Goal: Task Accomplishment & Management: Complete application form

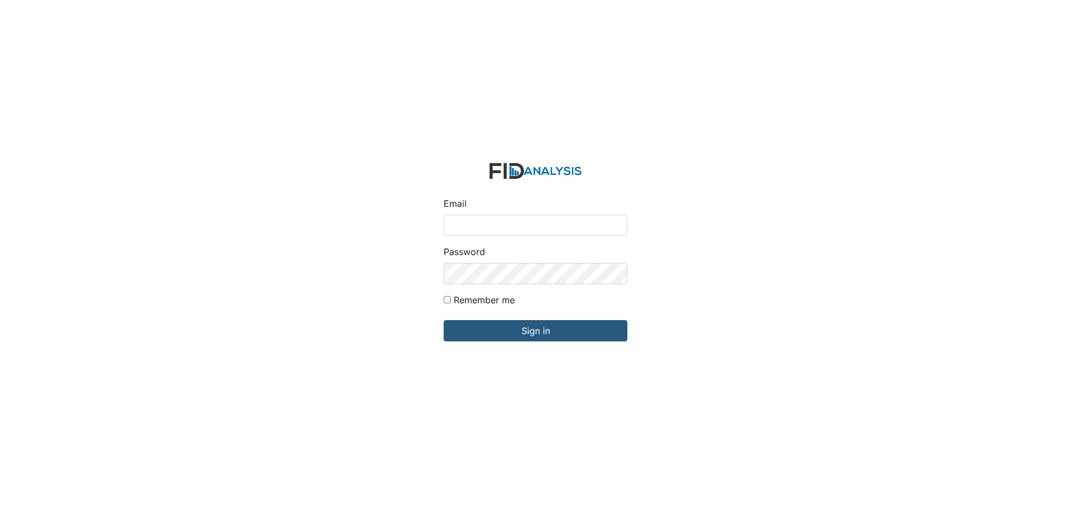
type input "[EMAIL_ADDRESS][DOMAIN_NAME]"
click at [390, 280] on div "Email wraynor@lifeincorporated.com Password Remember me Sign in" at bounding box center [535, 259] width 1071 height 518
click at [444, 320] on input "Sign in" at bounding box center [536, 330] width 184 height 21
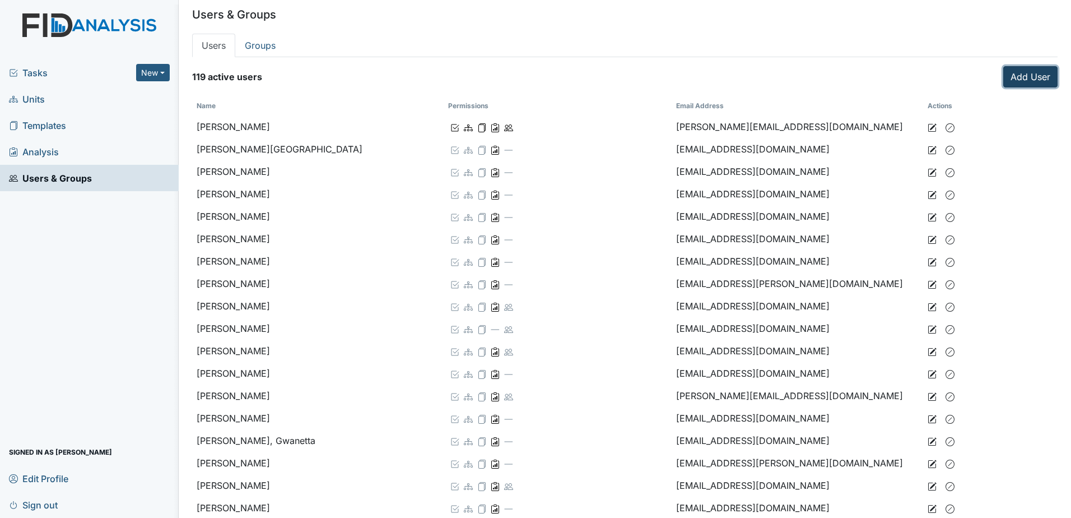
click at [1025, 78] on link "Add User" at bounding box center [1031, 76] width 54 height 21
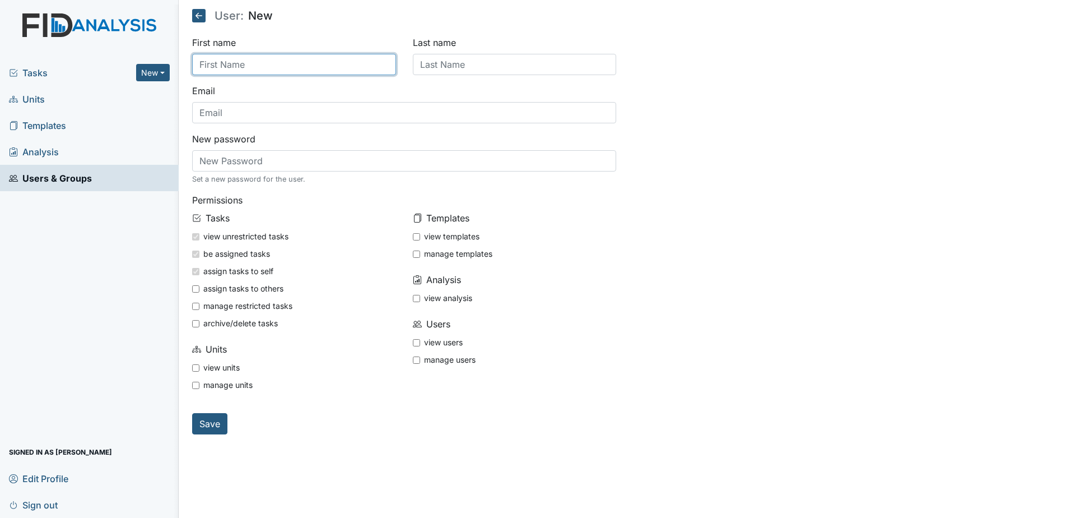
click at [294, 65] on input "text" at bounding box center [294, 64] width 204 height 21
type input "Sharon"
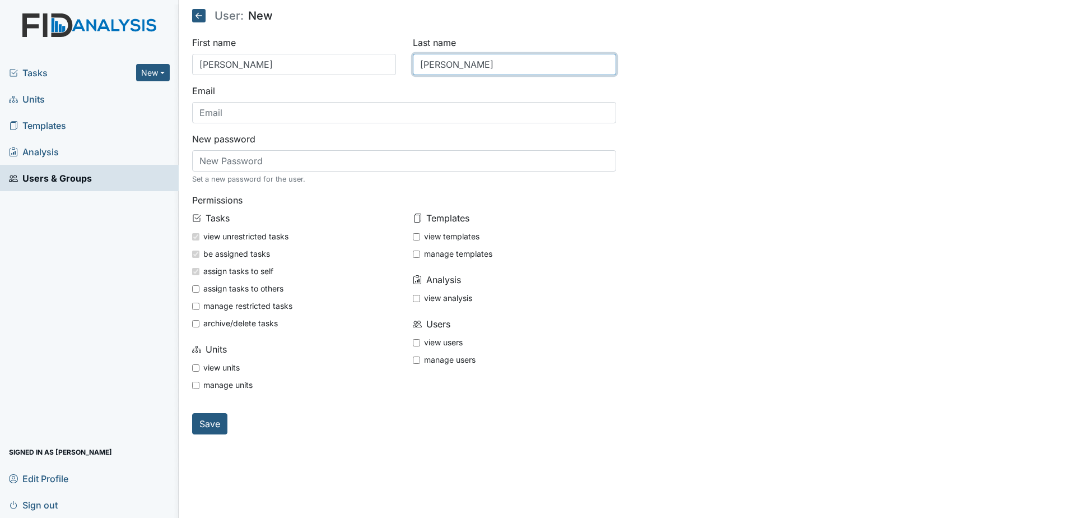
type input "[PERSON_NAME]"
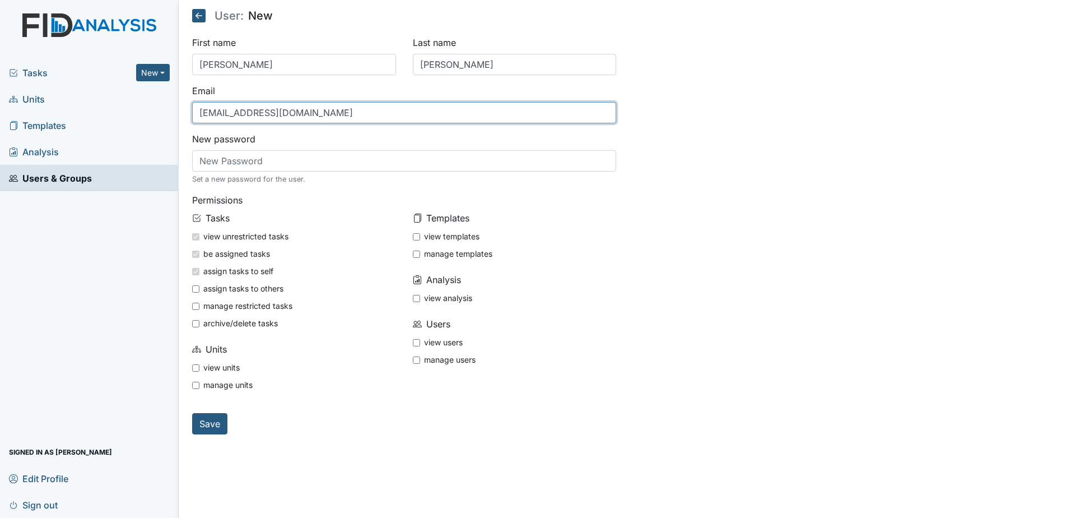
type input "sraynor@lifeincorporated.com"
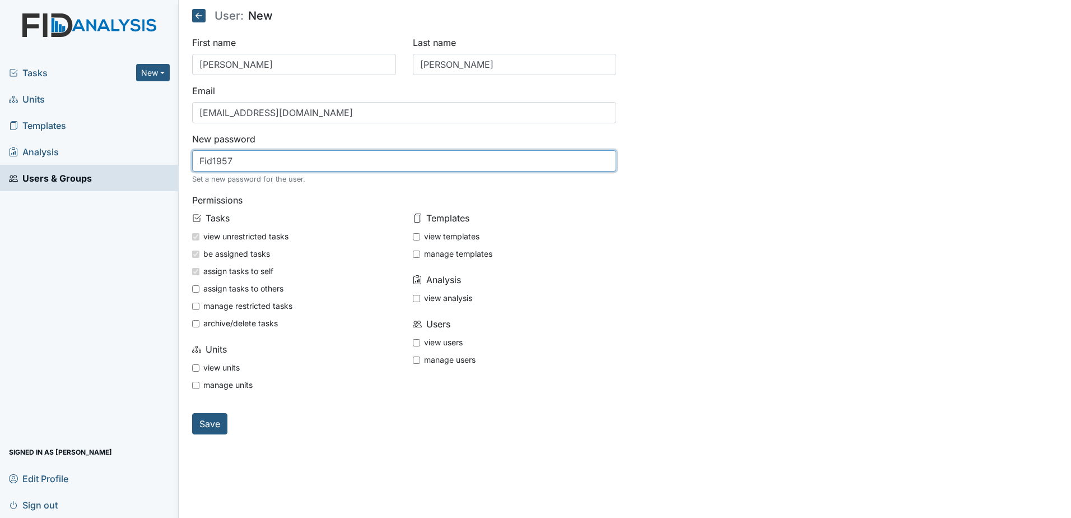
type input "Fid1957"
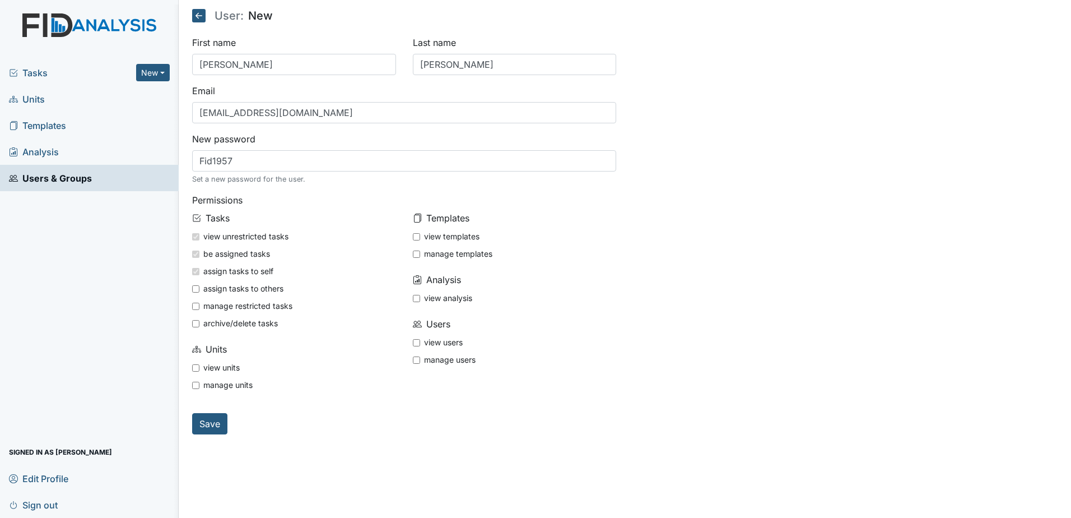
click at [194, 368] on input "view units" at bounding box center [195, 367] width 7 height 7
checkbox input "true"
click at [414, 342] on input "view users" at bounding box center [416, 342] width 7 height 7
checkbox input "true"
click at [417, 299] on input "view analysis" at bounding box center [416, 298] width 7 height 7
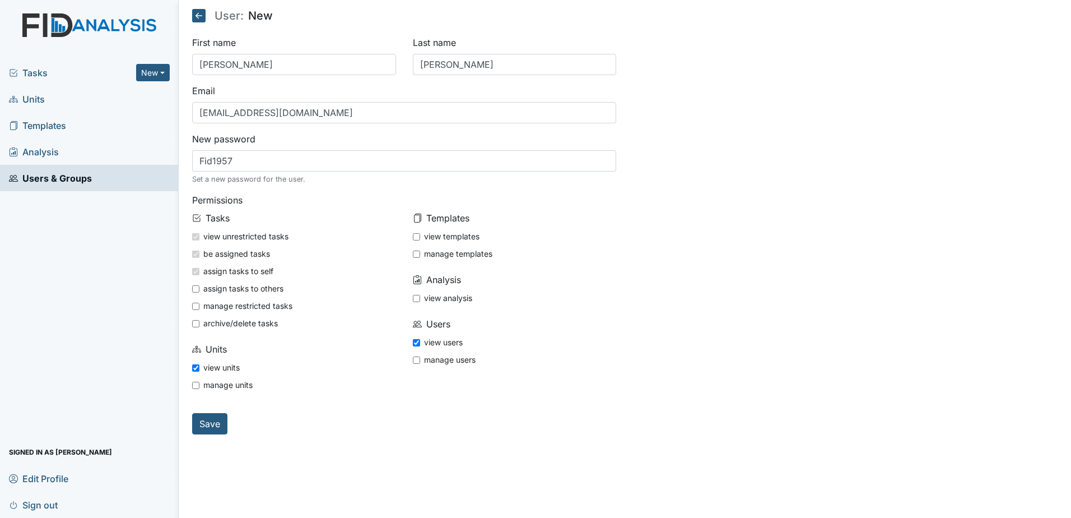
checkbox input "true"
click at [415, 237] on input "view templates" at bounding box center [416, 236] width 7 height 7
checkbox input "true"
click at [205, 419] on input "Save" at bounding box center [209, 423] width 35 height 21
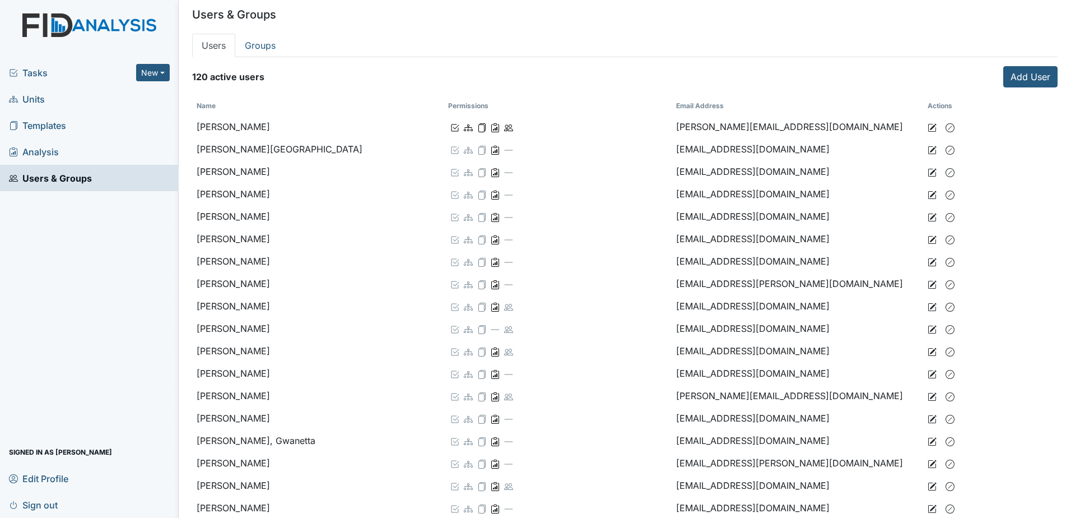
click at [77, 22] on img at bounding box center [89, 36] width 179 height 46
click at [42, 76] on span "Tasks" at bounding box center [72, 72] width 127 height 13
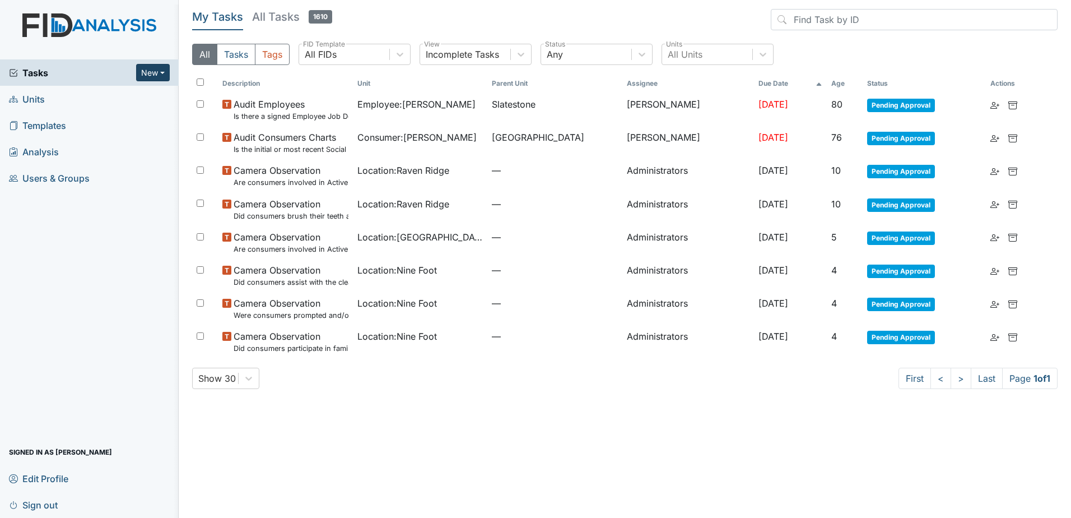
click at [161, 74] on button "New" at bounding box center [153, 72] width 34 height 17
click at [108, 96] on link "Form" at bounding box center [124, 96] width 89 height 18
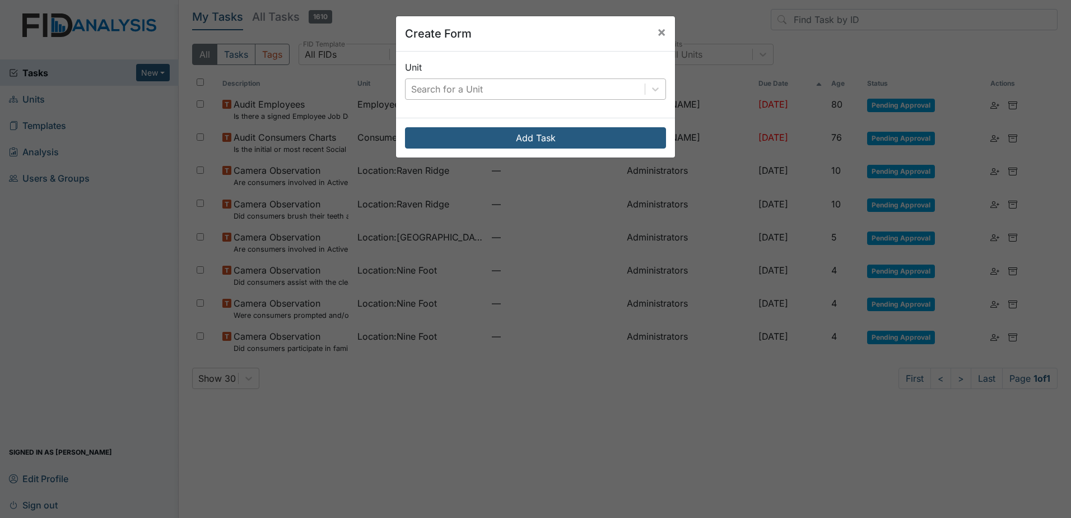
click at [436, 94] on div "Search for a Unit" at bounding box center [447, 88] width 72 height 13
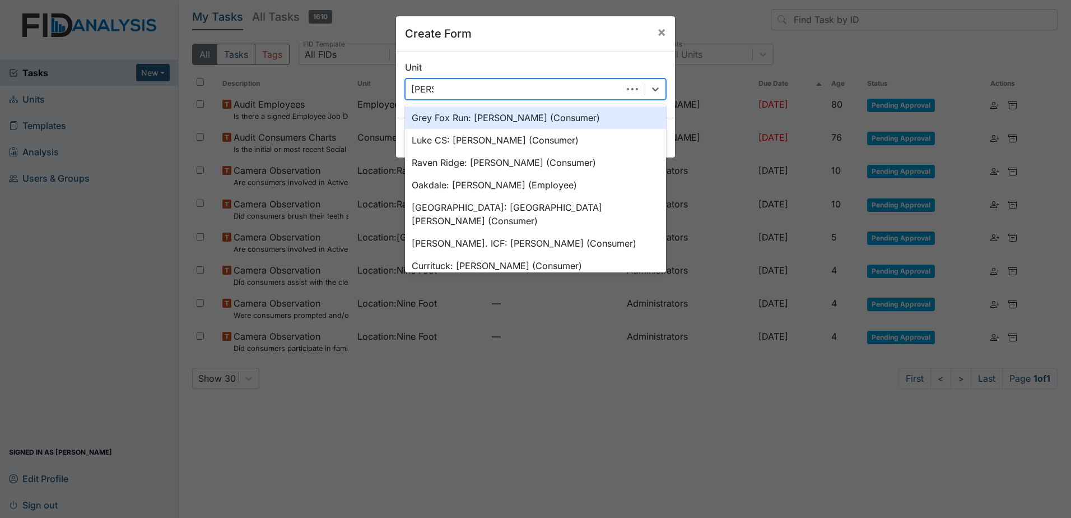
type input "william"
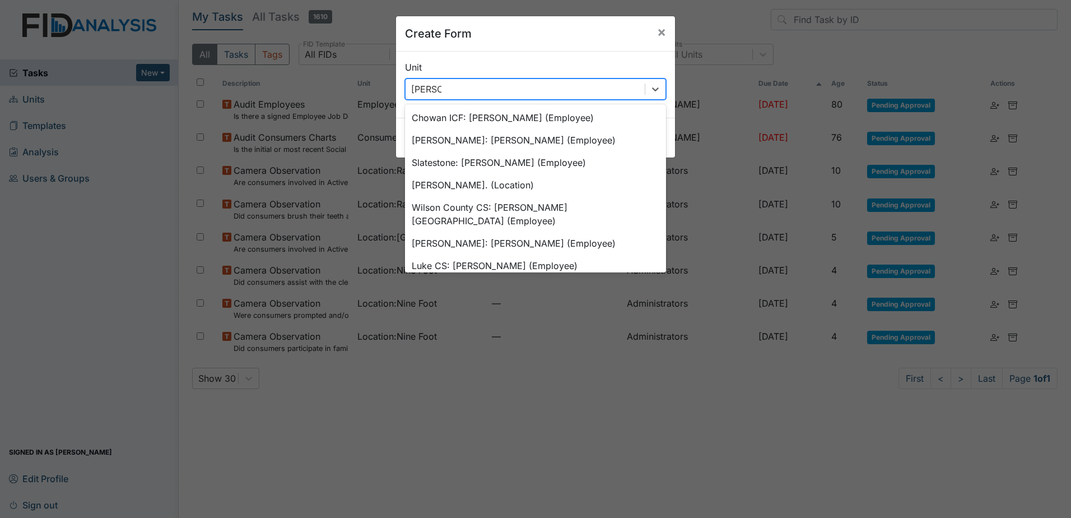
scroll to position [486, 0]
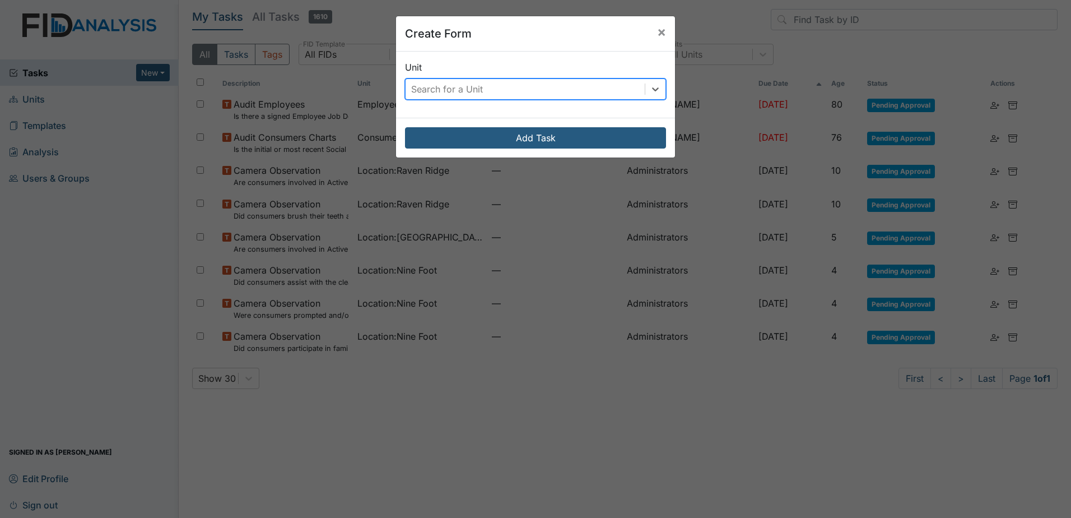
drag, startPoint x: 441, startPoint y: 87, endPoint x: 381, endPoint y: 86, distance: 60.0
click at [377, 86] on div "Create Form × Unit 0 results available. Select is focused ,type to refine list,…" at bounding box center [535, 259] width 1071 height 518
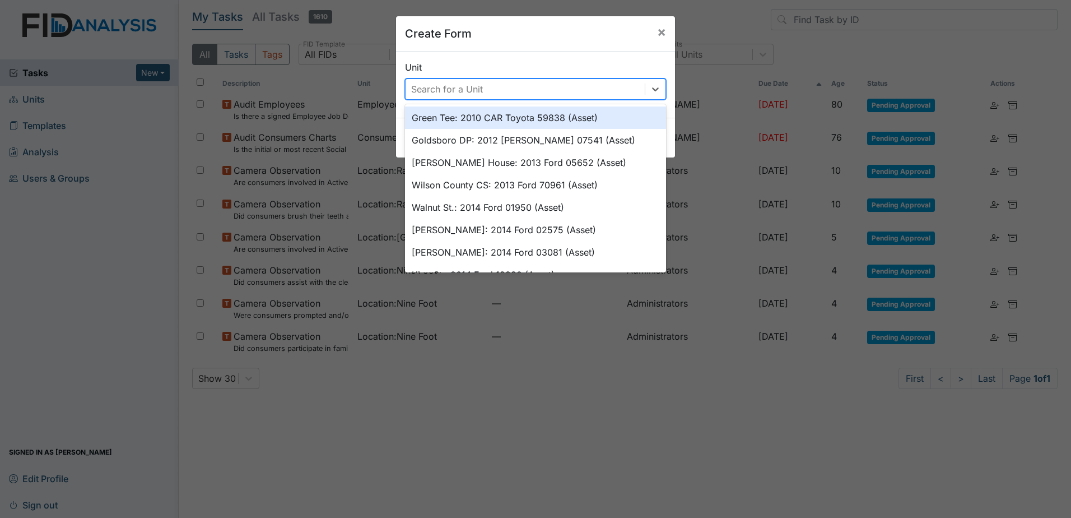
click at [471, 88] on div "Search for a Unit" at bounding box center [447, 88] width 72 height 13
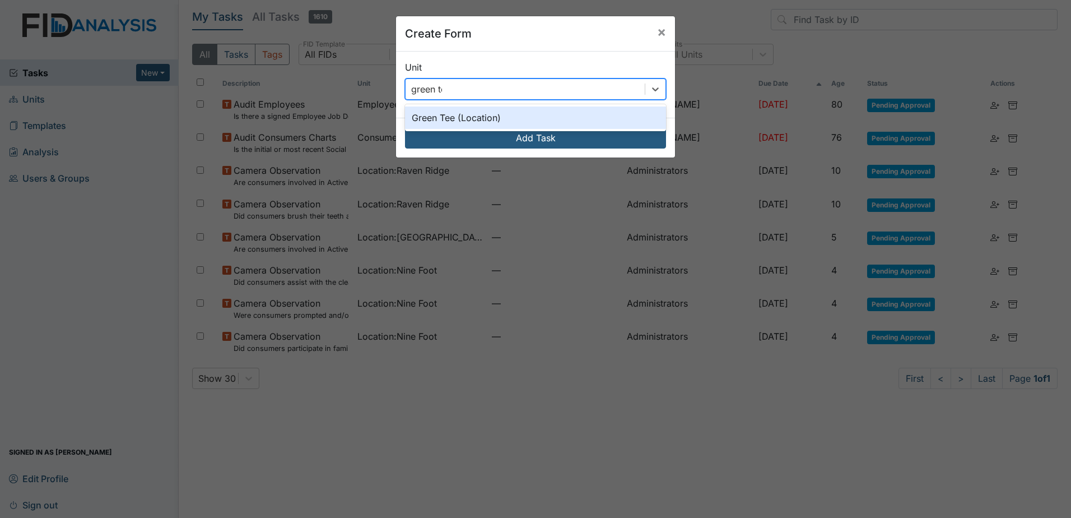
type input "green tee"
click at [470, 115] on div "Green Tee (Location)" at bounding box center [535, 117] width 261 height 22
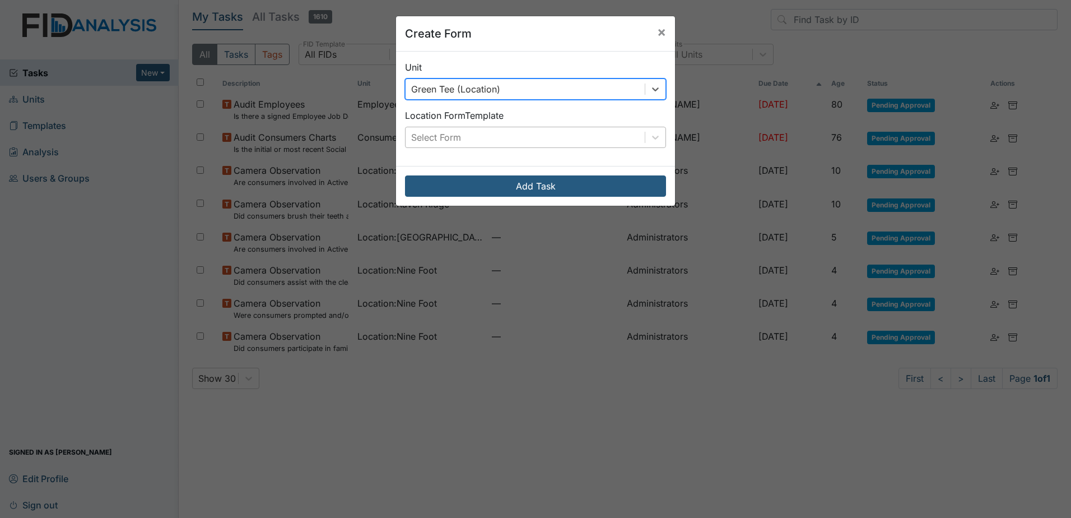
click at [462, 139] on div "Select Form" at bounding box center [525, 137] width 239 height 20
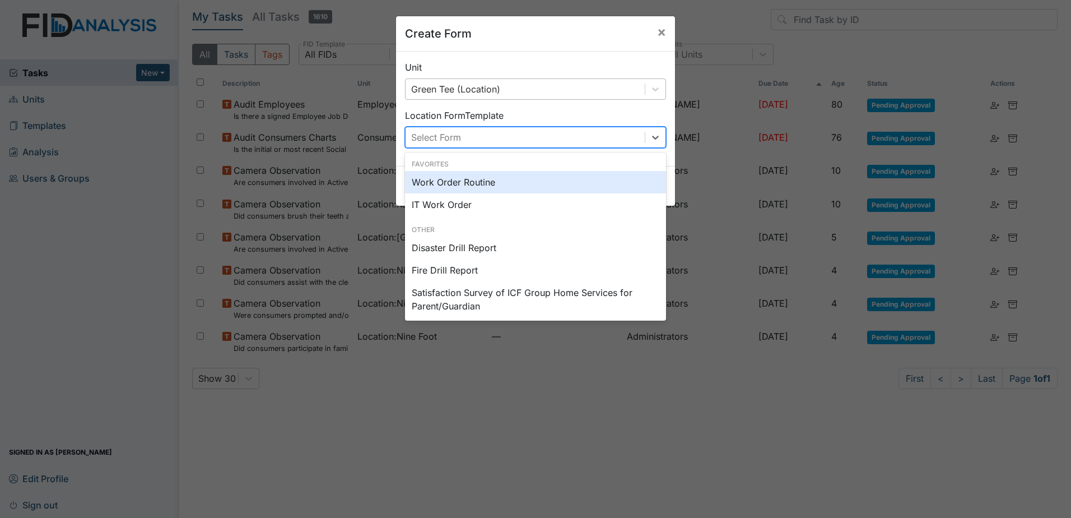
click at [443, 180] on div "Work Order Routine" at bounding box center [535, 182] width 261 height 22
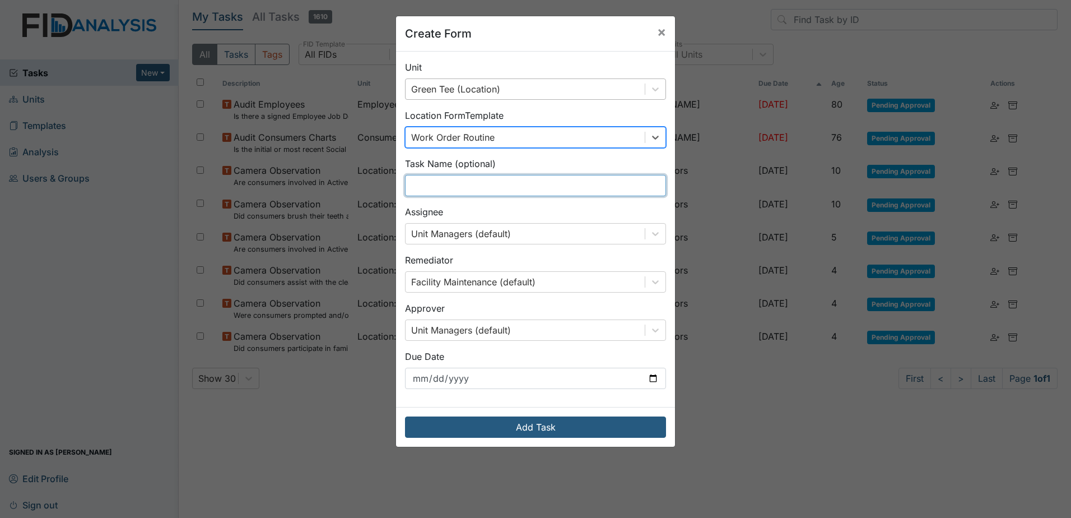
click at [444, 182] on input "text" at bounding box center [535, 185] width 261 height 21
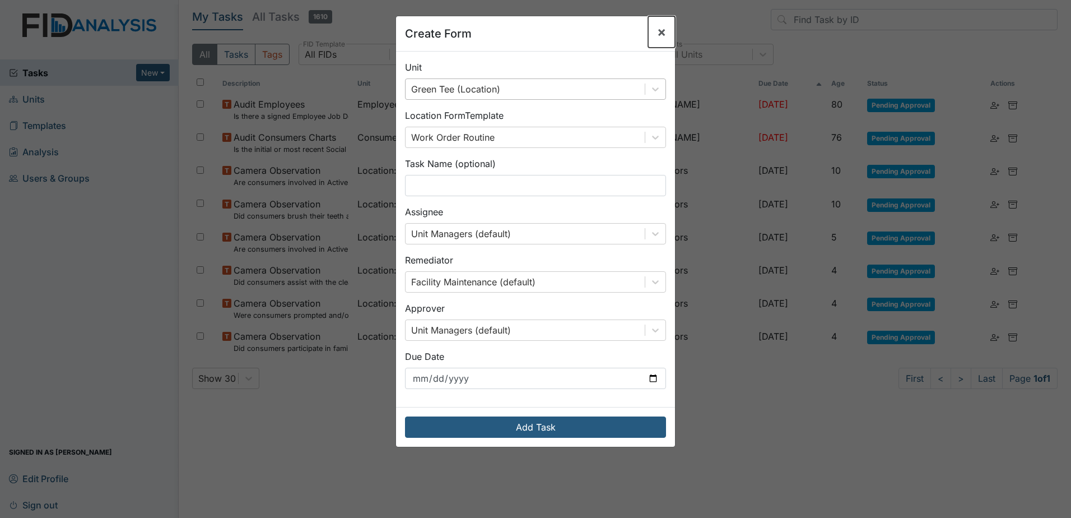
click at [657, 38] on span "×" at bounding box center [661, 32] width 9 height 16
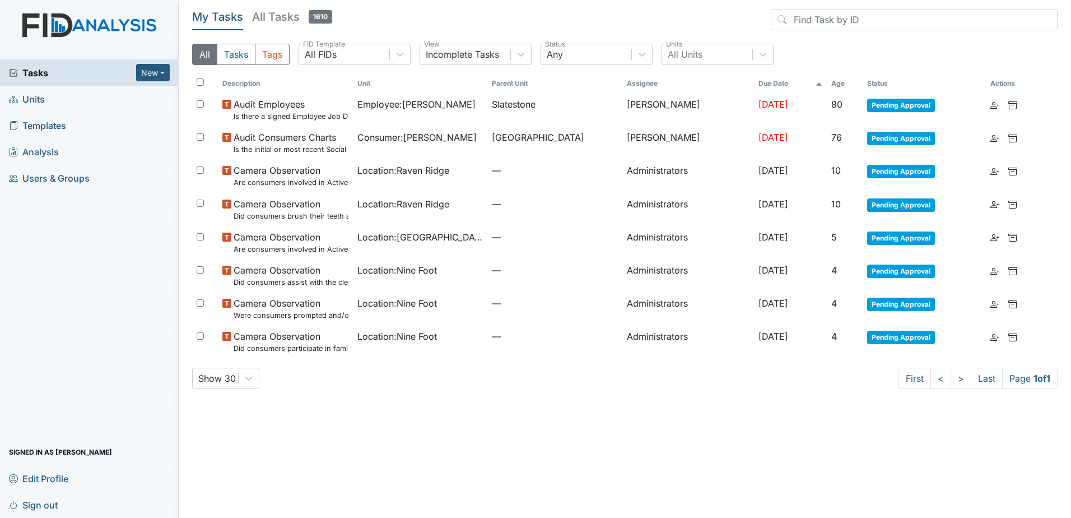
click at [35, 99] on span "Units" at bounding box center [27, 98] width 36 height 17
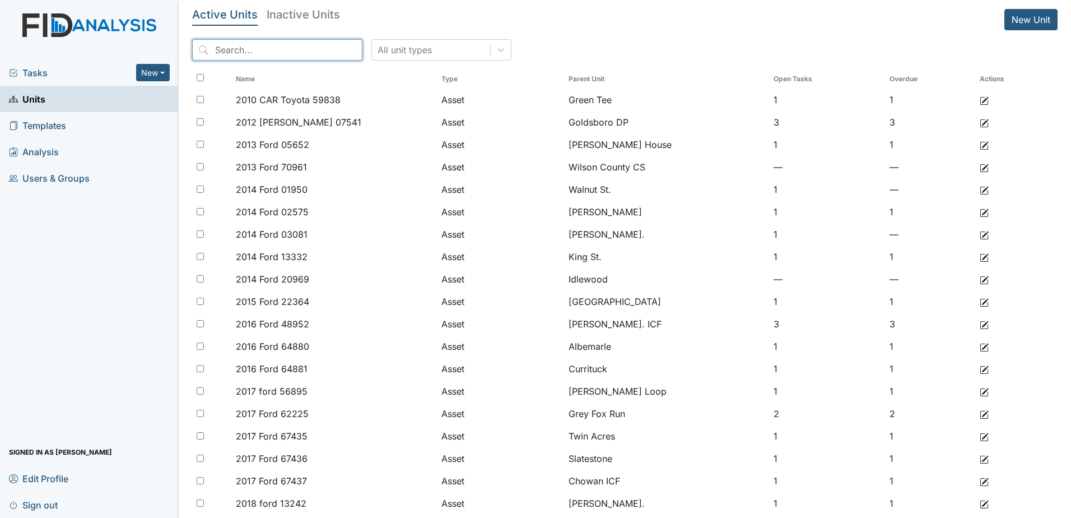
click at [248, 51] on input "search" at bounding box center [277, 49] width 170 height 21
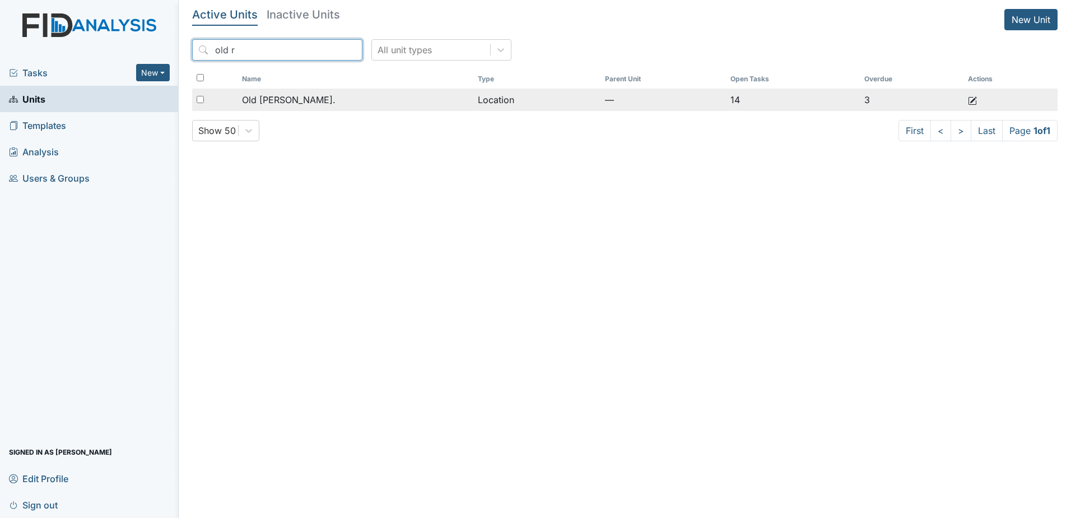
type input "old r"
click at [348, 99] on div "Old Roper Rd." at bounding box center [355, 99] width 227 height 13
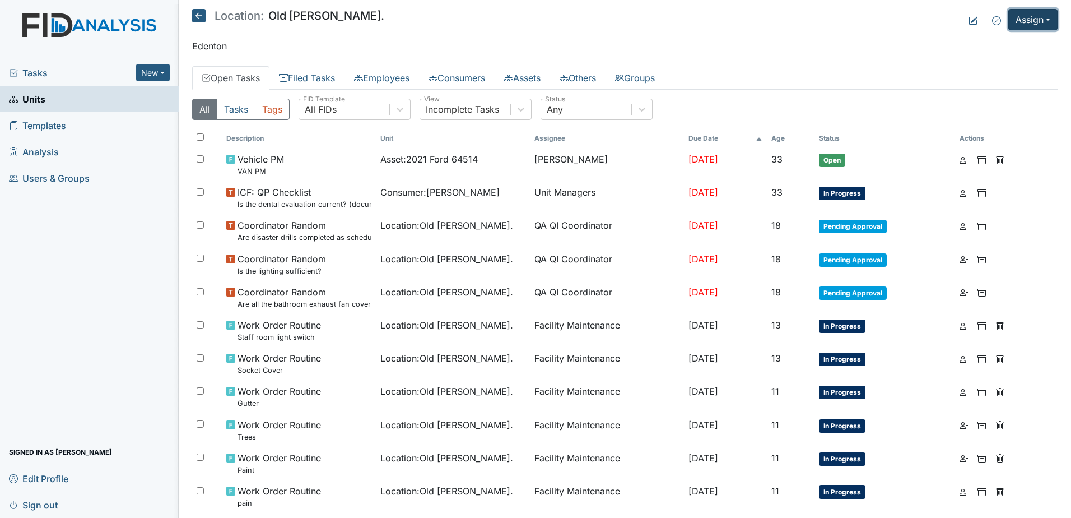
click at [1040, 18] on button "Assign" at bounding box center [1033, 19] width 49 height 21
click at [992, 41] on link "Assign Form" at bounding box center [1006, 45] width 101 height 18
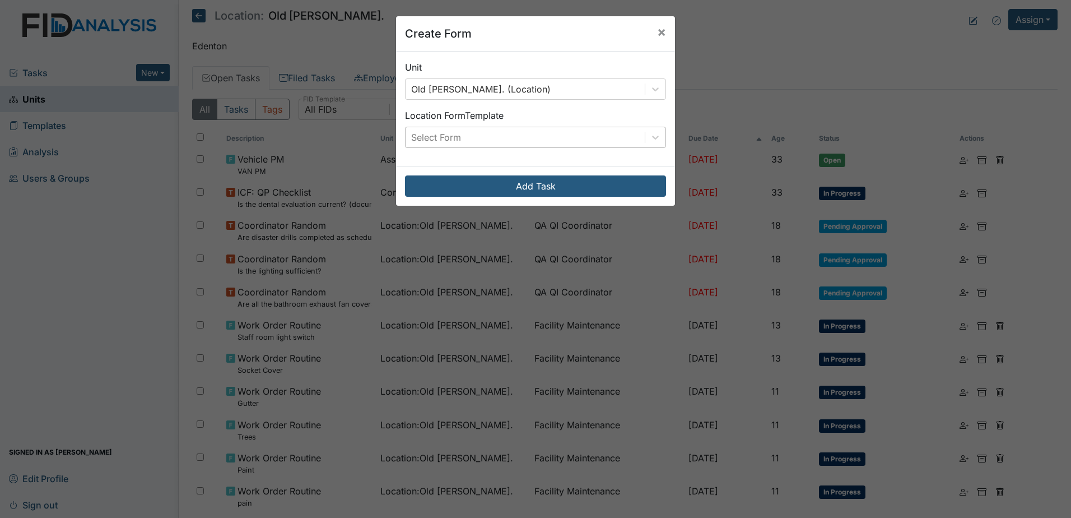
click at [541, 127] on div "Select Form" at bounding box center [535, 137] width 261 height 21
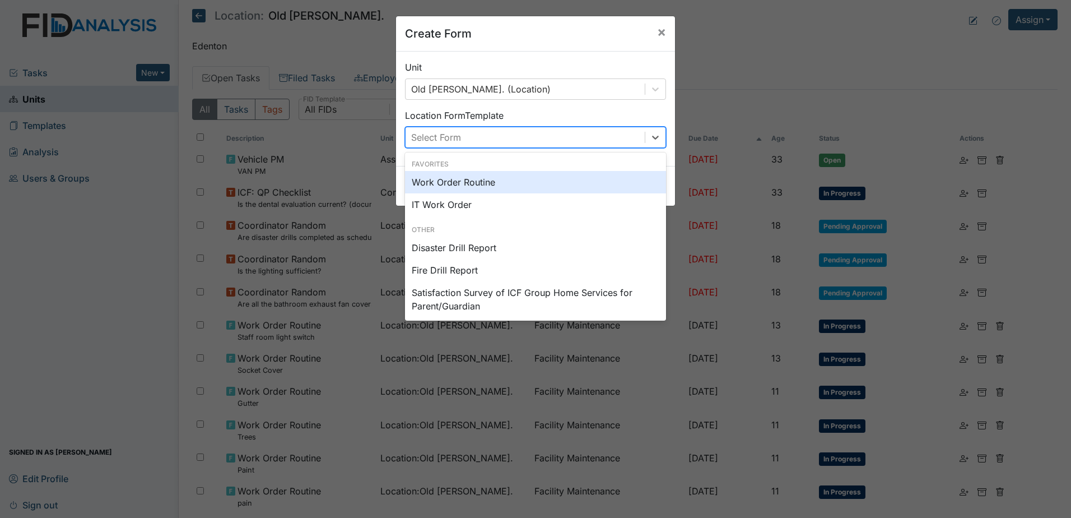
click at [472, 178] on div "Work Order Routine" at bounding box center [535, 182] width 261 height 22
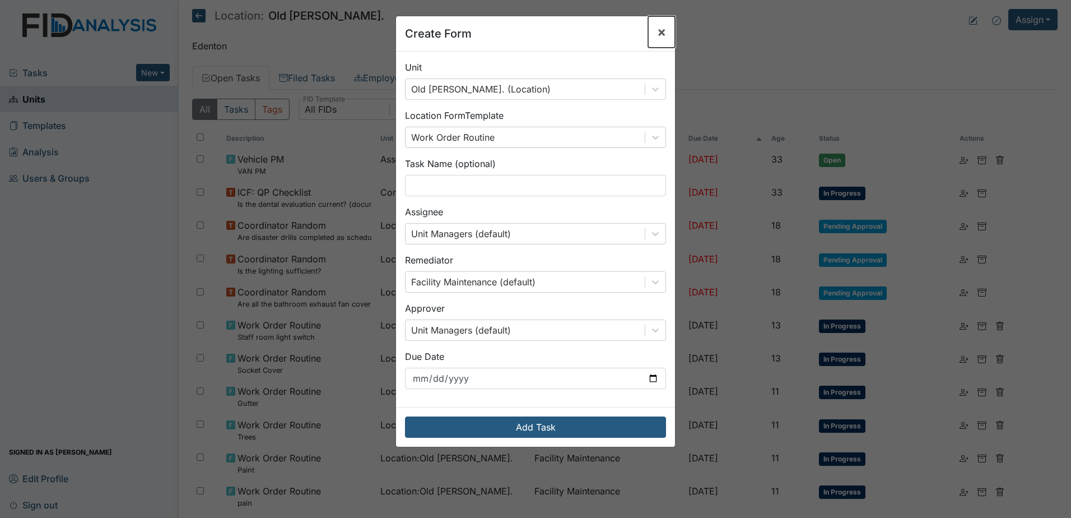
click at [657, 34] on span "×" at bounding box center [661, 32] width 9 height 16
